Goal: Task Accomplishment & Management: Manage account settings

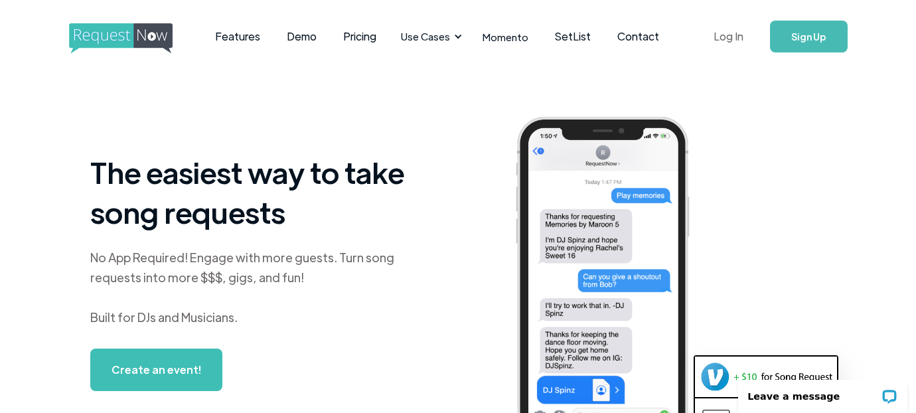
click at [728, 30] on link "Log In" at bounding box center [728, 36] width 56 height 46
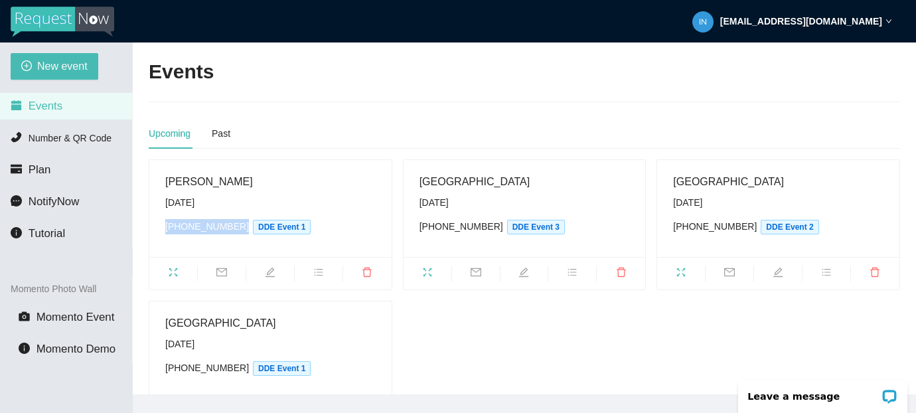
drag, startPoint x: 234, startPoint y: 226, endPoint x: 165, endPoint y: 228, distance: 69.1
click at [165, 228] on div "(202) 539-2790 DDE Event 1" at bounding box center [270, 226] width 210 height 15
copy div "(202) 539-2790"
click at [843, 18] on strong "info@mapdja.com" at bounding box center [801, 21] width 162 height 11
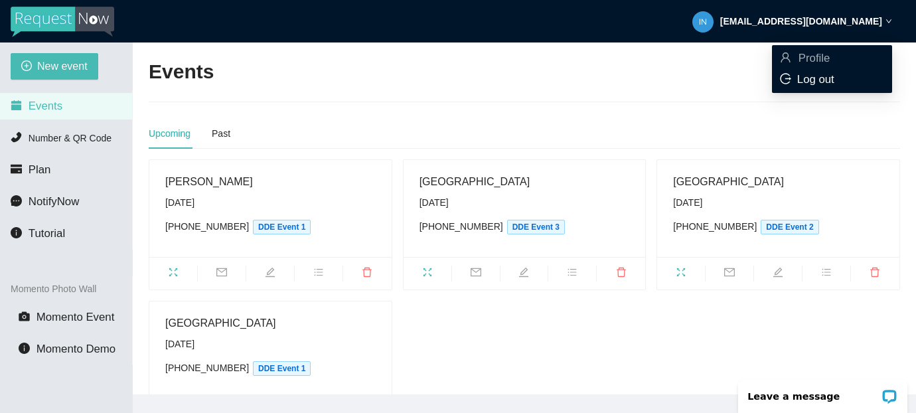
click at [820, 74] on span "Log out" at bounding box center [815, 79] width 37 height 13
